Goal: Transaction & Acquisition: Download file/media

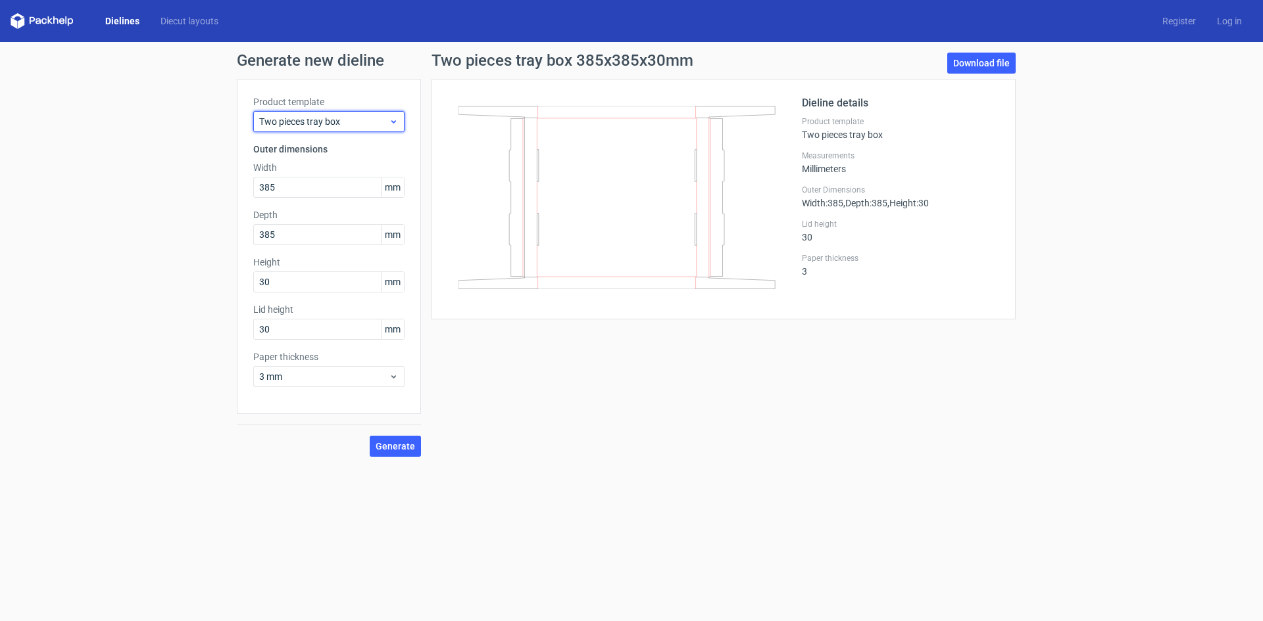
click at [311, 118] on span "Two pieces tray box" at bounding box center [324, 121] width 130 height 13
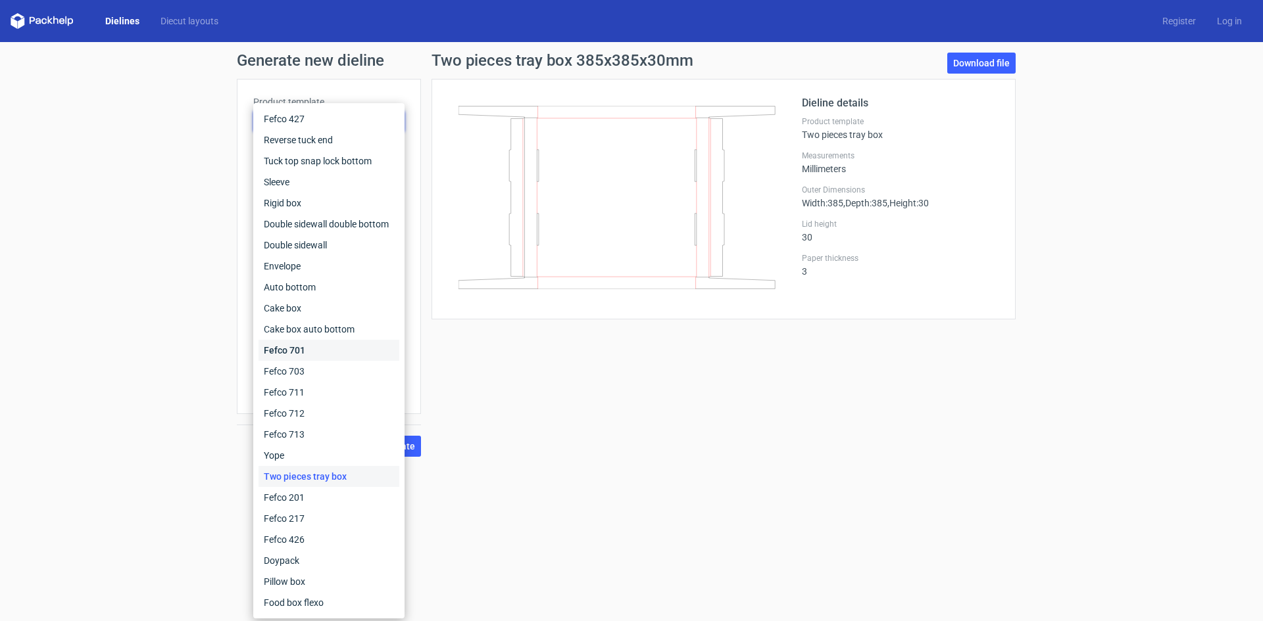
click at [308, 353] on div "Fefco 701" at bounding box center [328, 350] width 141 height 21
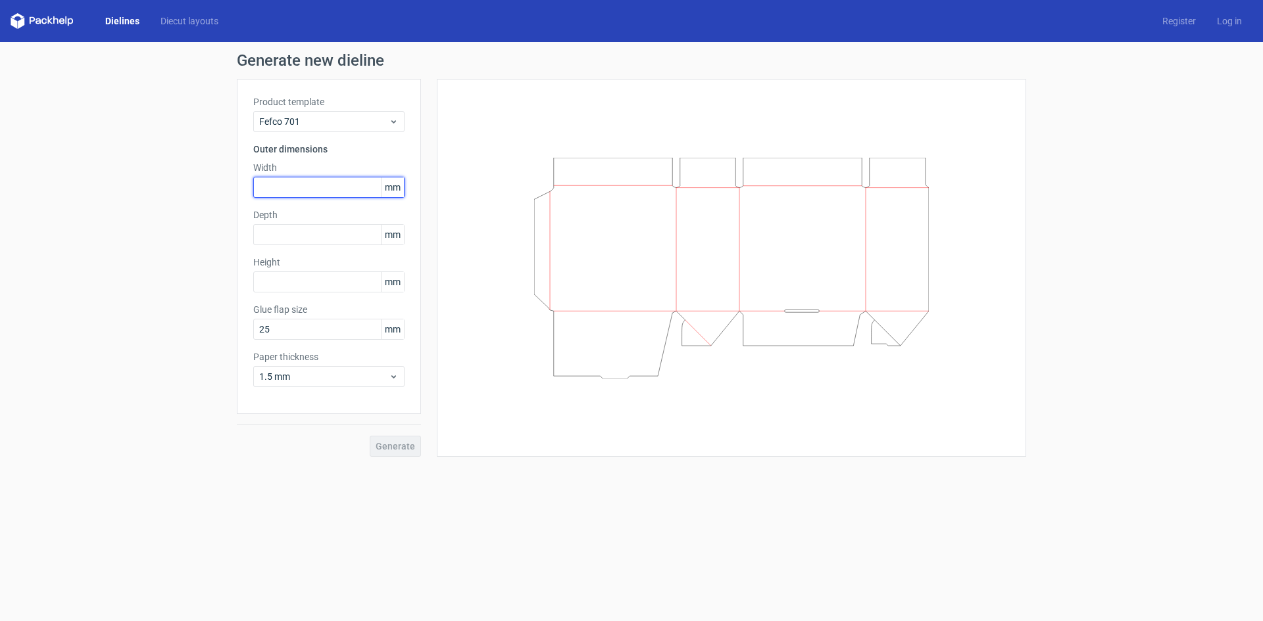
click at [297, 189] on input "text" at bounding box center [328, 187] width 151 height 21
click at [397, 374] on icon at bounding box center [394, 377] width 10 height 11
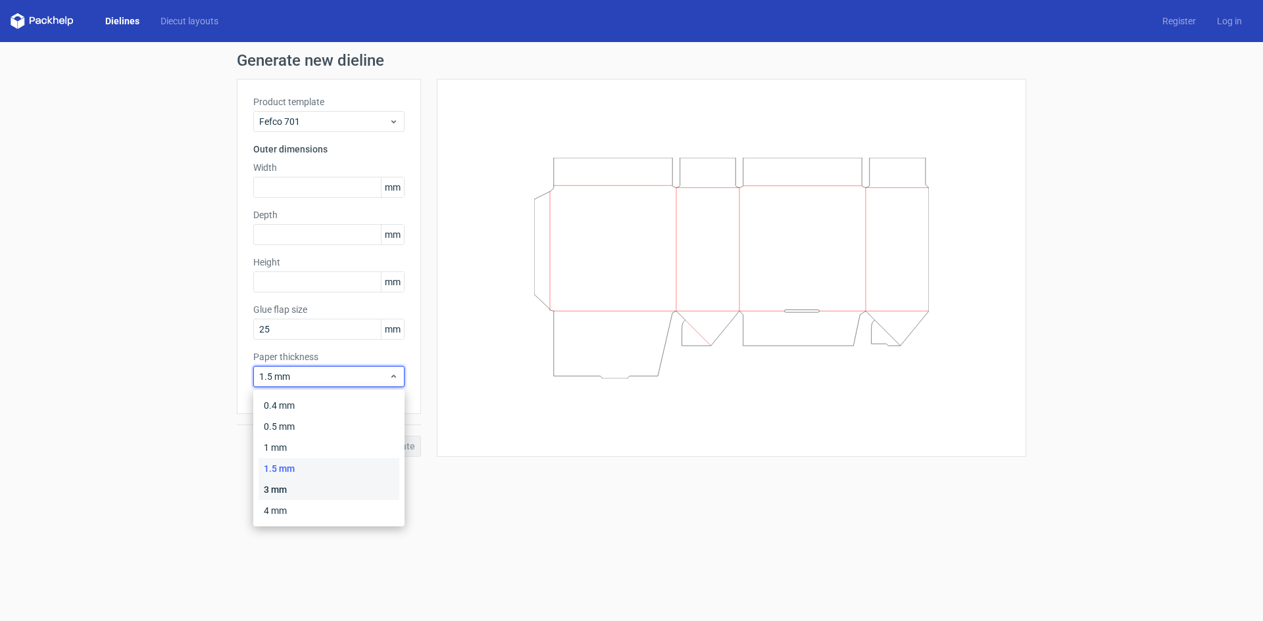
click at [301, 485] on div "3 mm" at bounding box center [328, 489] width 141 height 21
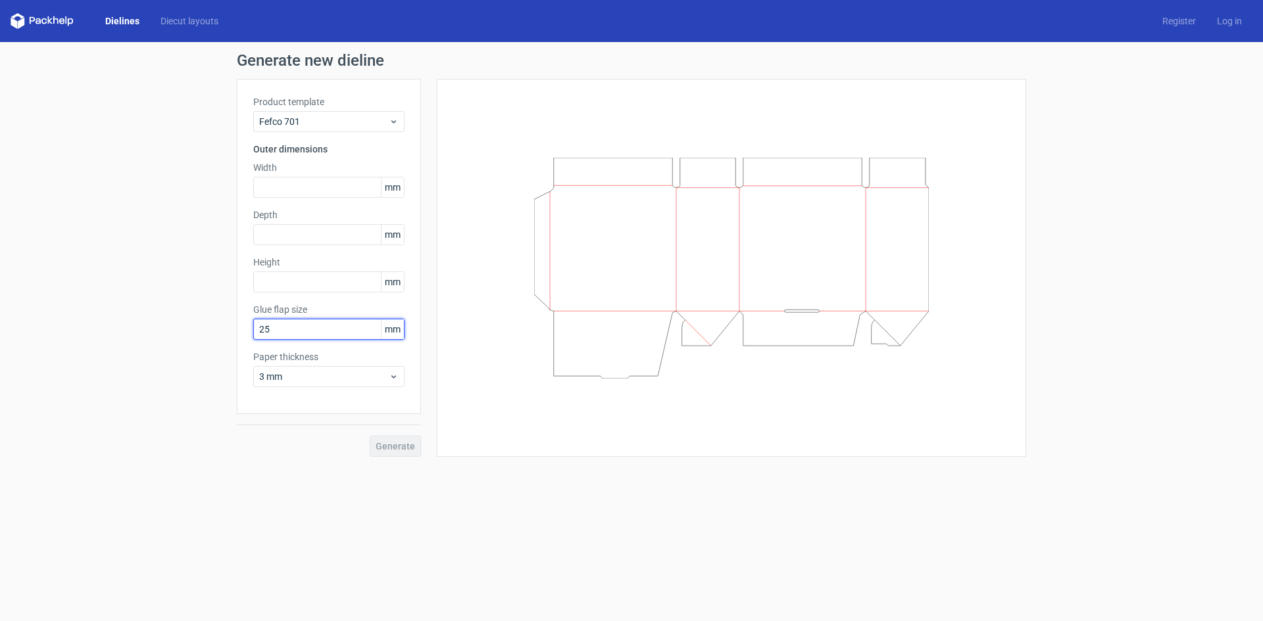
drag, startPoint x: 309, startPoint y: 331, endPoint x: 222, endPoint y: 327, distance: 86.9
click at [222, 327] on div "Generate new dieline Product template Fefco 701 Outer dimensions Width mm Depth…" at bounding box center [631, 254] width 1263 height 425
type input "20"
click at [276, 279] on input "text" at bounding box center [328, 282] width 151 height 21
type input "220"
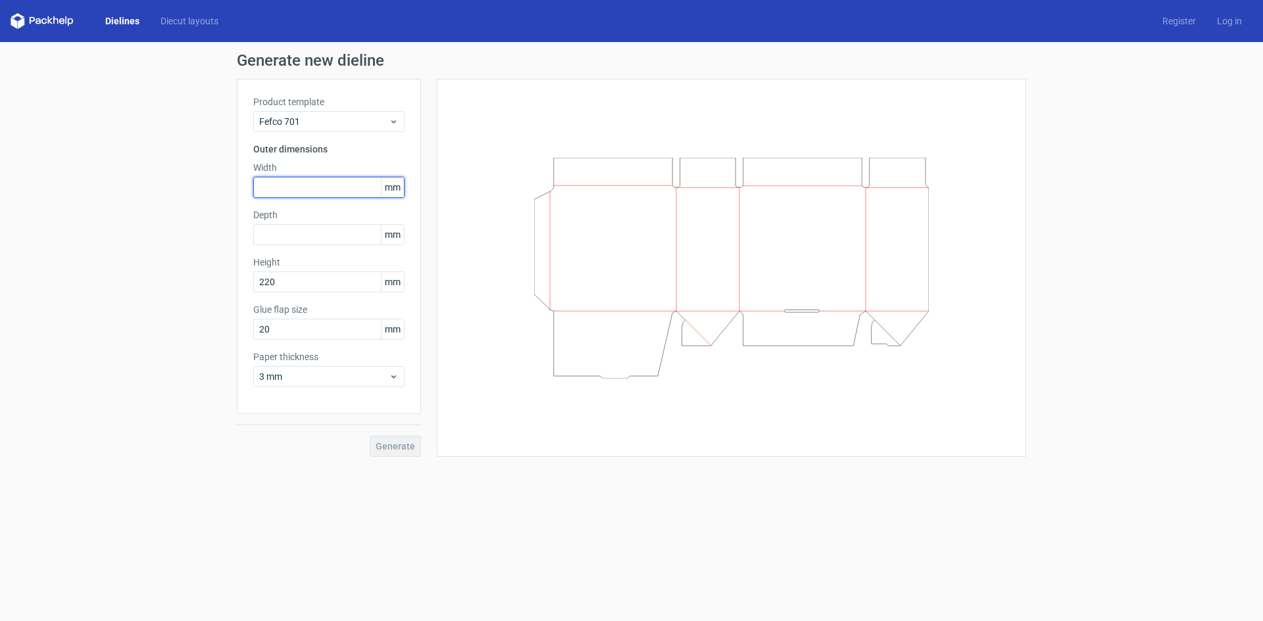
click at [293, 180] on input "text" at bounding box center [328, 187] width 151 height 21
click at [291, 185] on input "text" at bounding box center [328, 187] width 151 height 21
type input "393"
type input "195"
click at [399, 444] on span "Generate" at bounding box center [394, 446] width 39 height 9
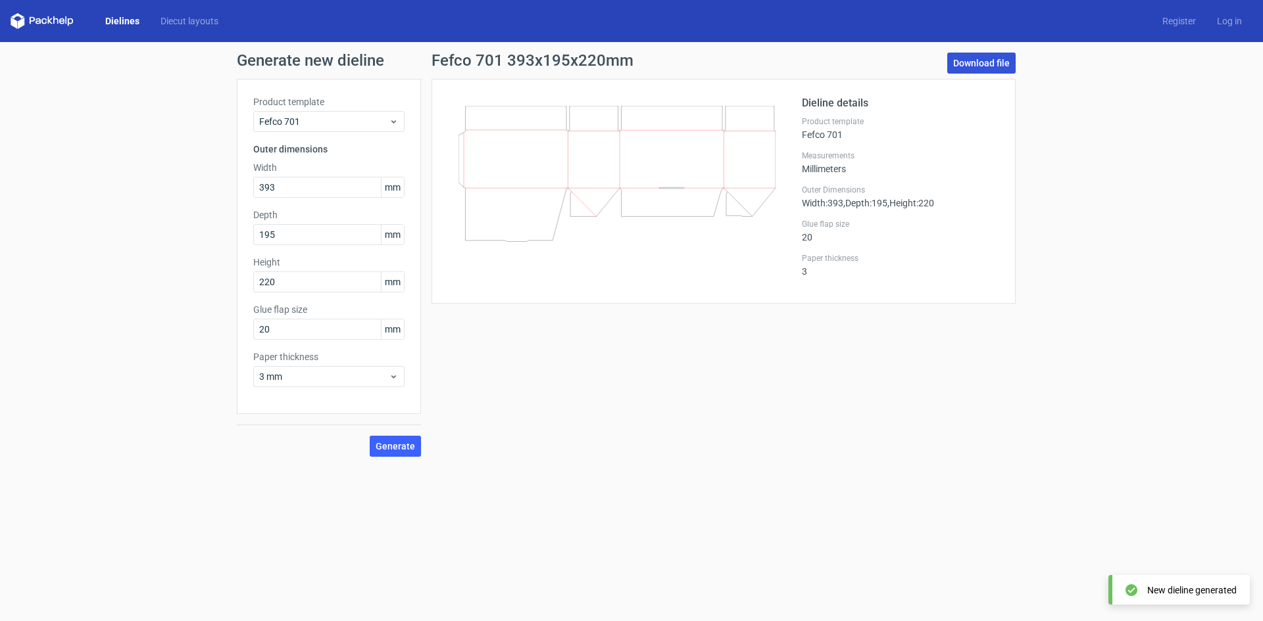
click at [992, 62] on link "Download file" at bounding box center [981, 63] width 68 height 21
click at [323, 376] on span "3 mm" at bounding box center [324, 376] width 130 height 13
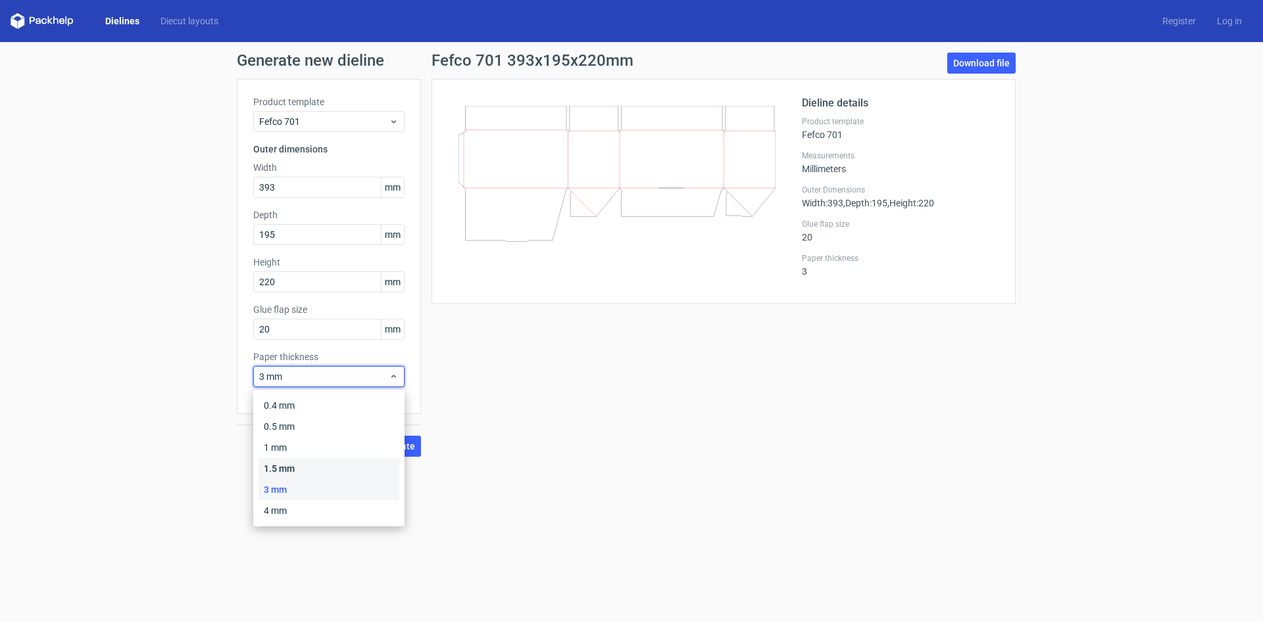
click at [300, 464] on div "1.5 mm" at bounding box center [328, 468] width 141 height 21
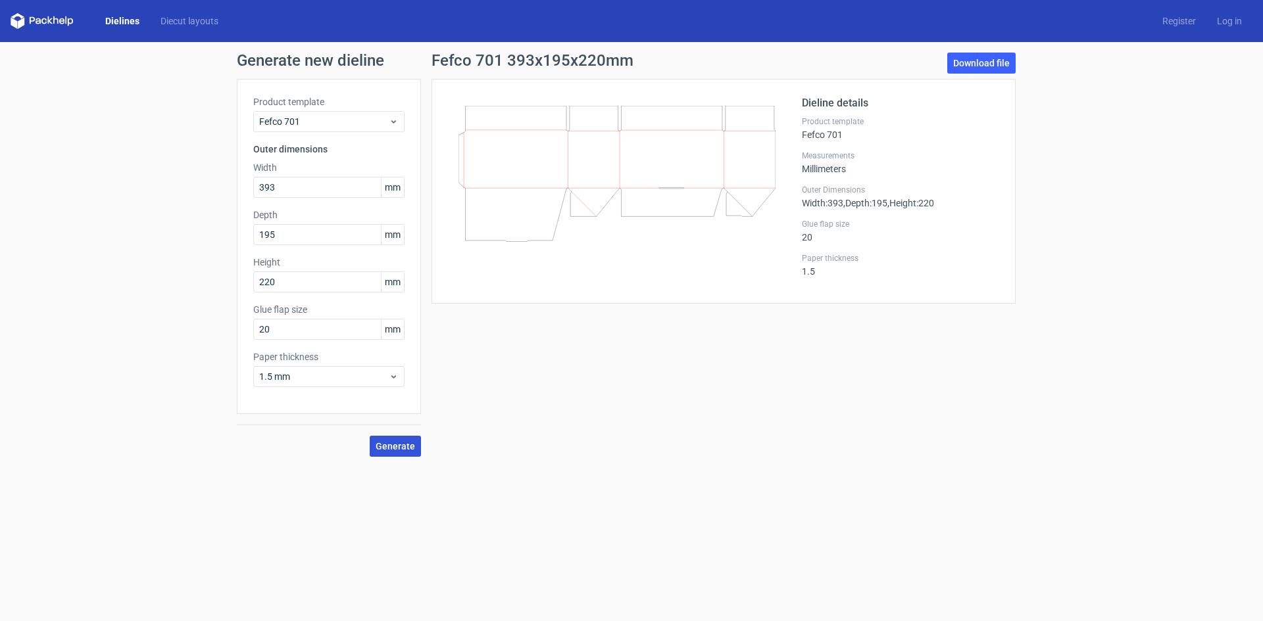
click at [393, 442] on span "Generate" at bounding box center [394, 446] width 39 height 9
click at [993, 59] on link "Download file" at bounding box center [981, 63] width 68 height 21
